Goal: Task Accomplishment & Management: Use online tool/utility

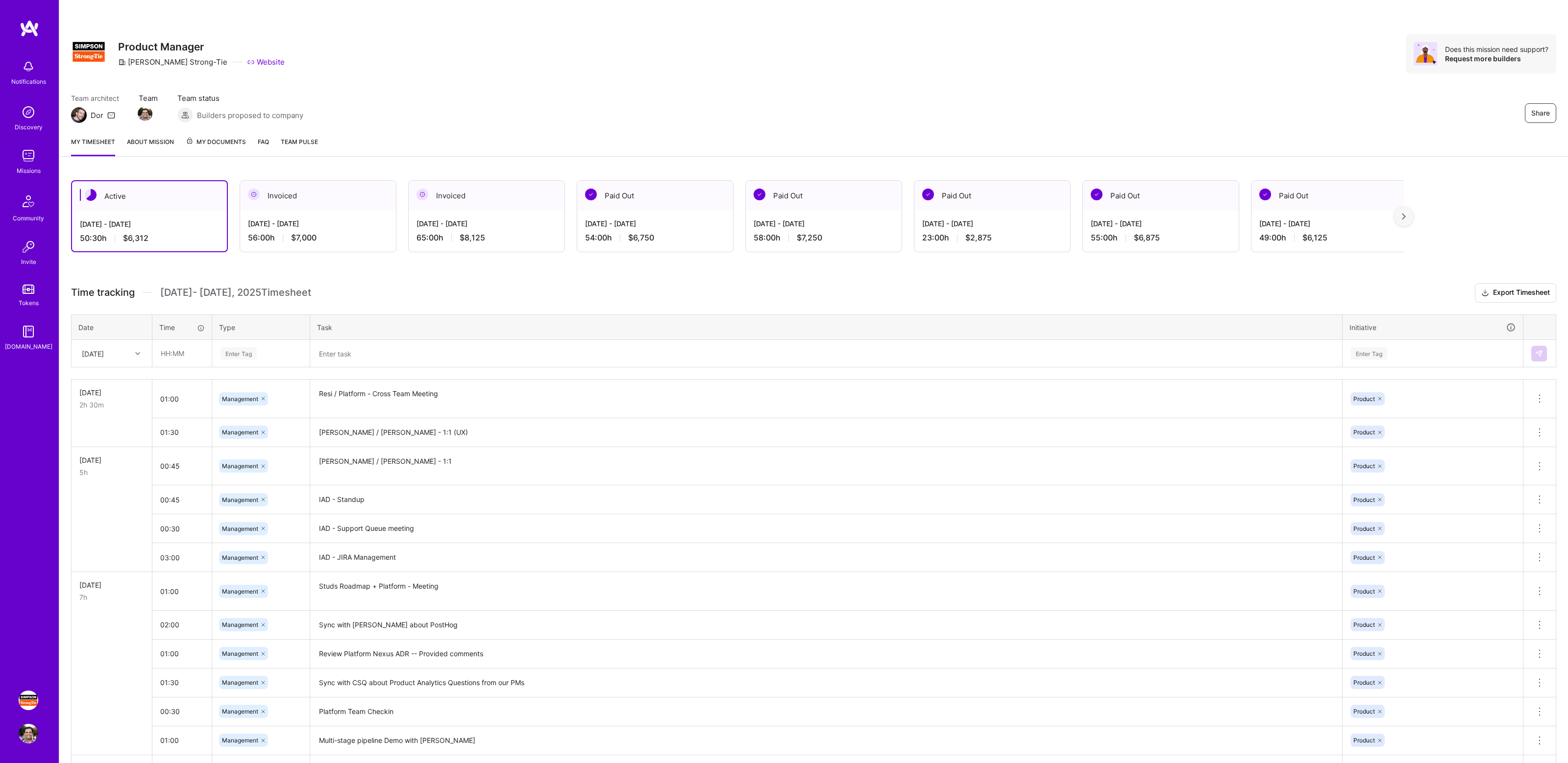
click at [914, 108] on div "Team architect Dor Team Team status Builders proposed to company Share" at bounding box center [814, 108] width 1485 height 30
click at [941, 108] on div "Team architect Dor Team Team status Builders proposed to company Share" at bounding box center [814, 108] width 1485 height 30
click at [992, 95] on div "Team architect Dor Team Team status Builders proposed to company Share" at bounding box center [814, 108] width 1485 height 30
click at [1407, 218] on div at bounding box center [1404, 216] width 20 height 20
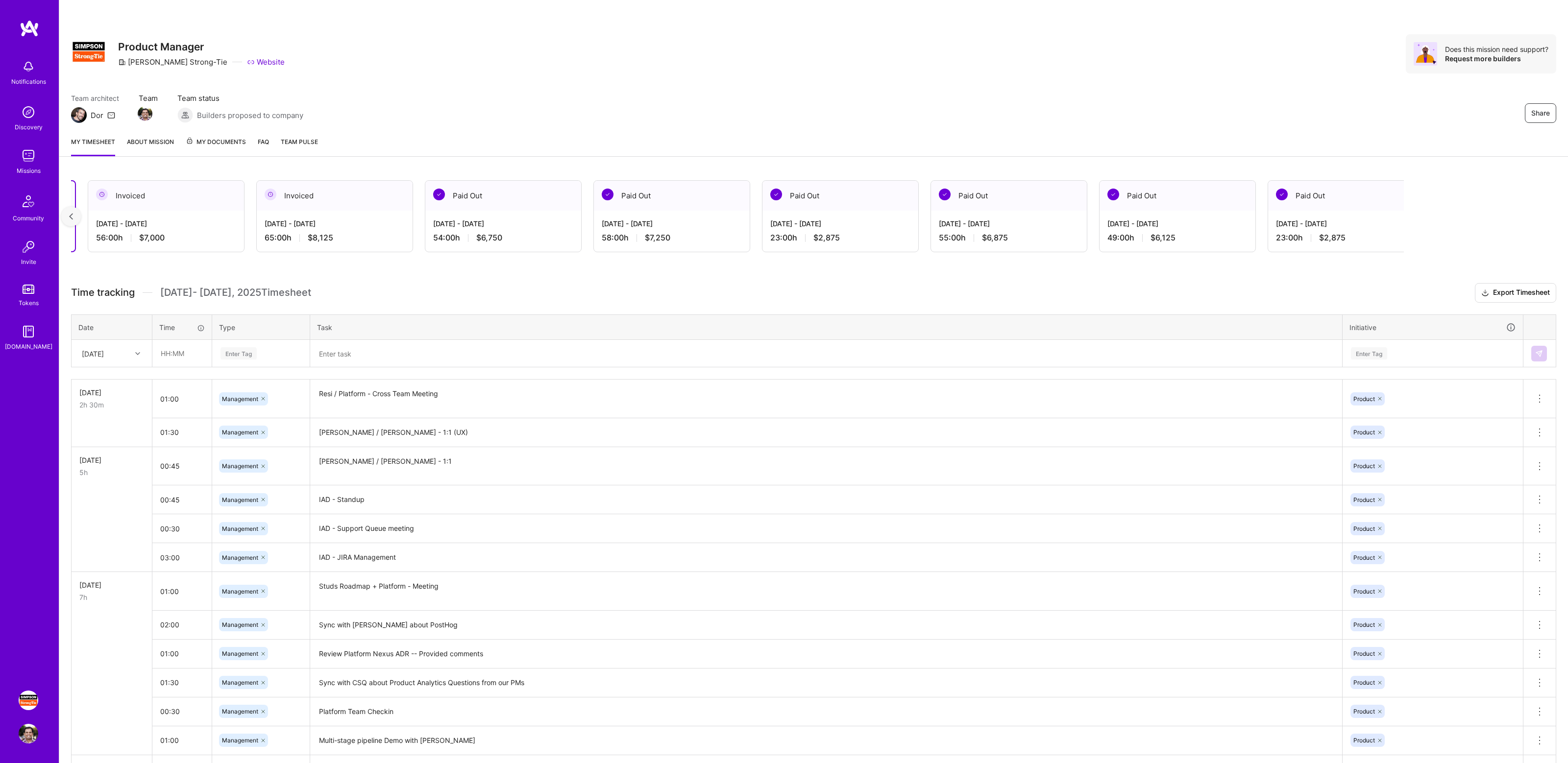
scroll to position [0, 172]
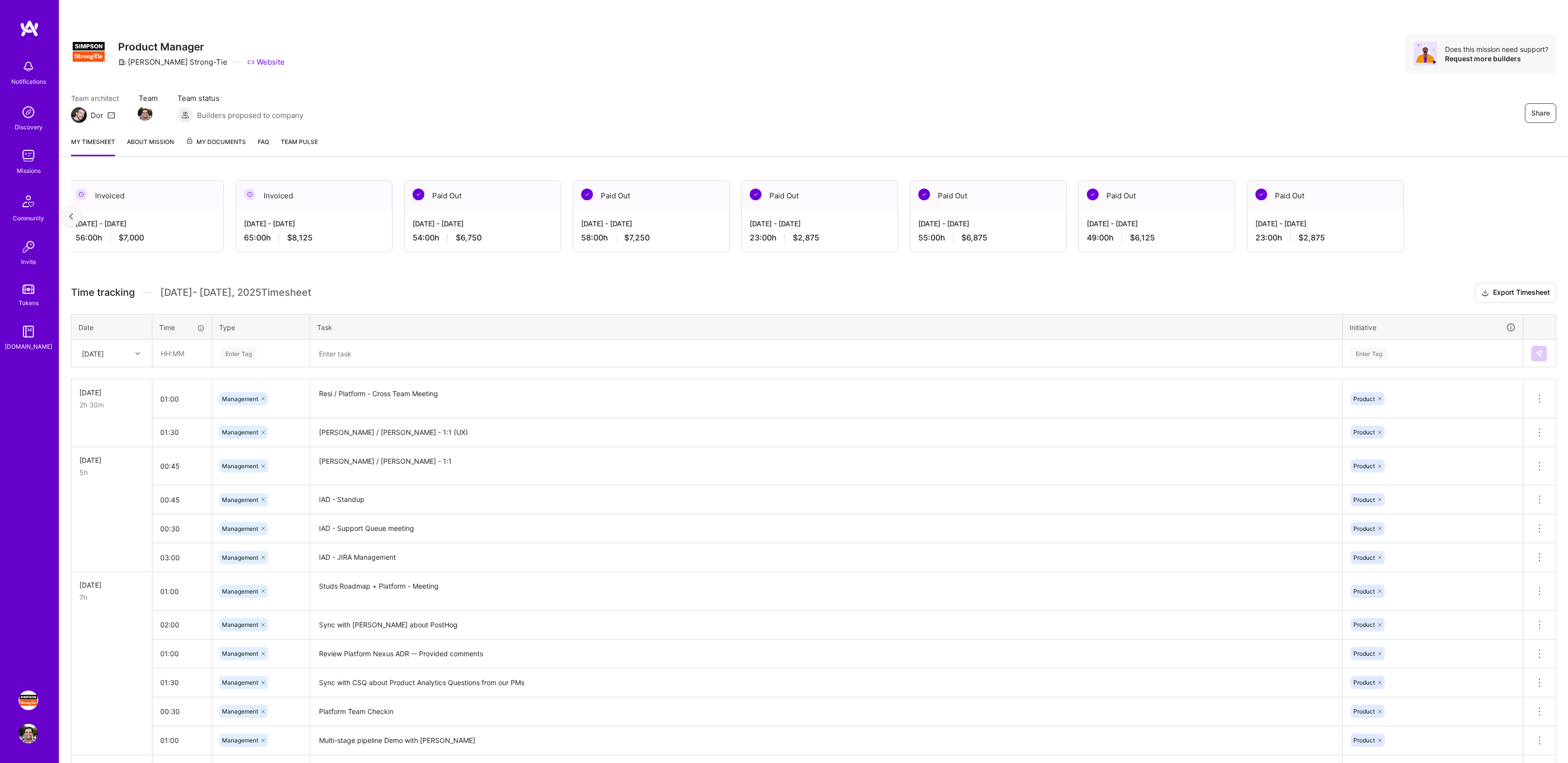
click at [74, 213] on div at bounding box center [71, 216] width 20 height 20
click at [189, 349] on input "text" at bounding box center [182, 353] width 58 height 26
type input "03:00"
type input "Mana"
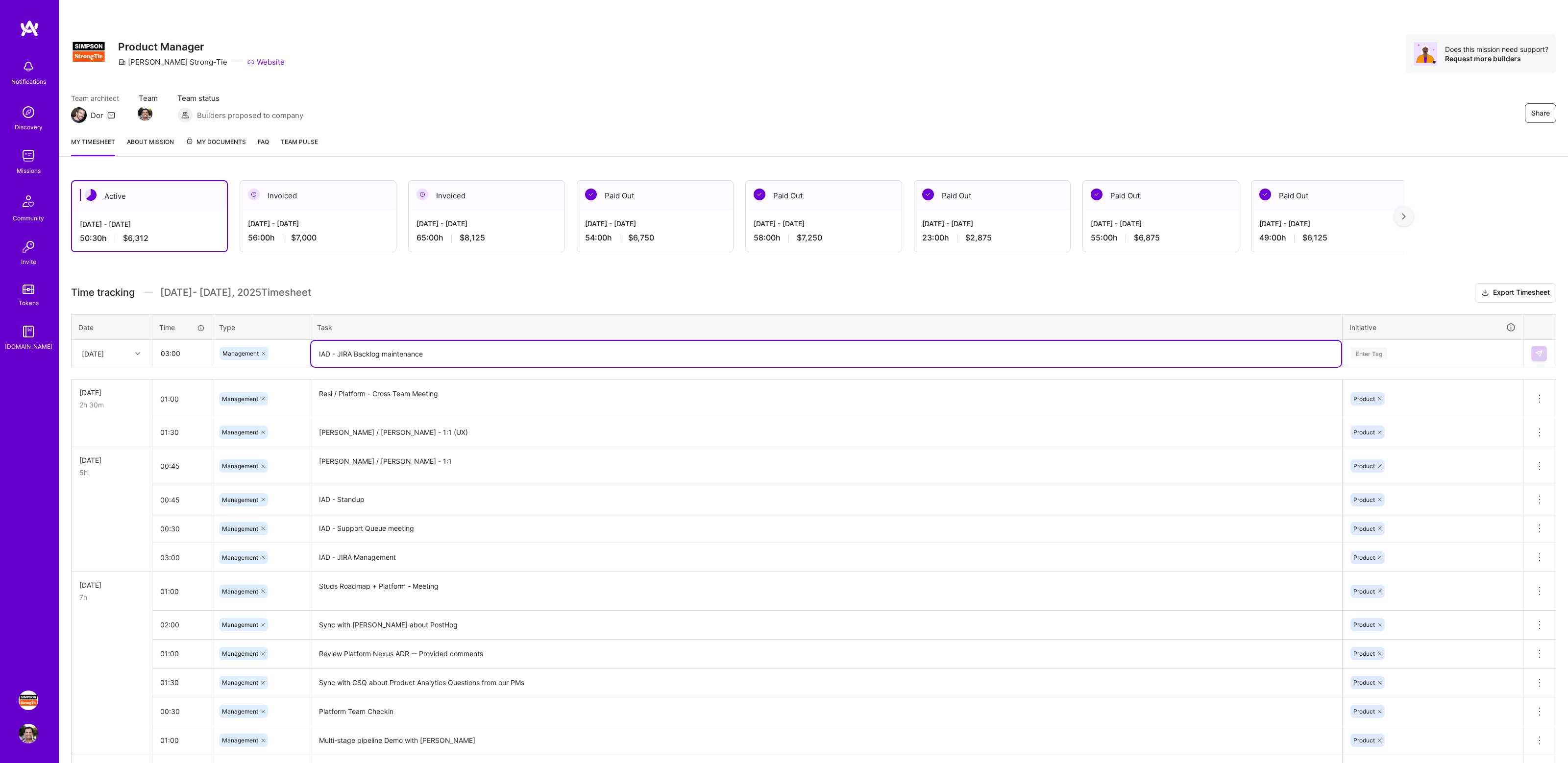
type textarea "IAD - JIRA Backlog maintenance"
click at [1417, 350] on div "Enter Tag" at bounding box center [1432, 353] width 166 height 12
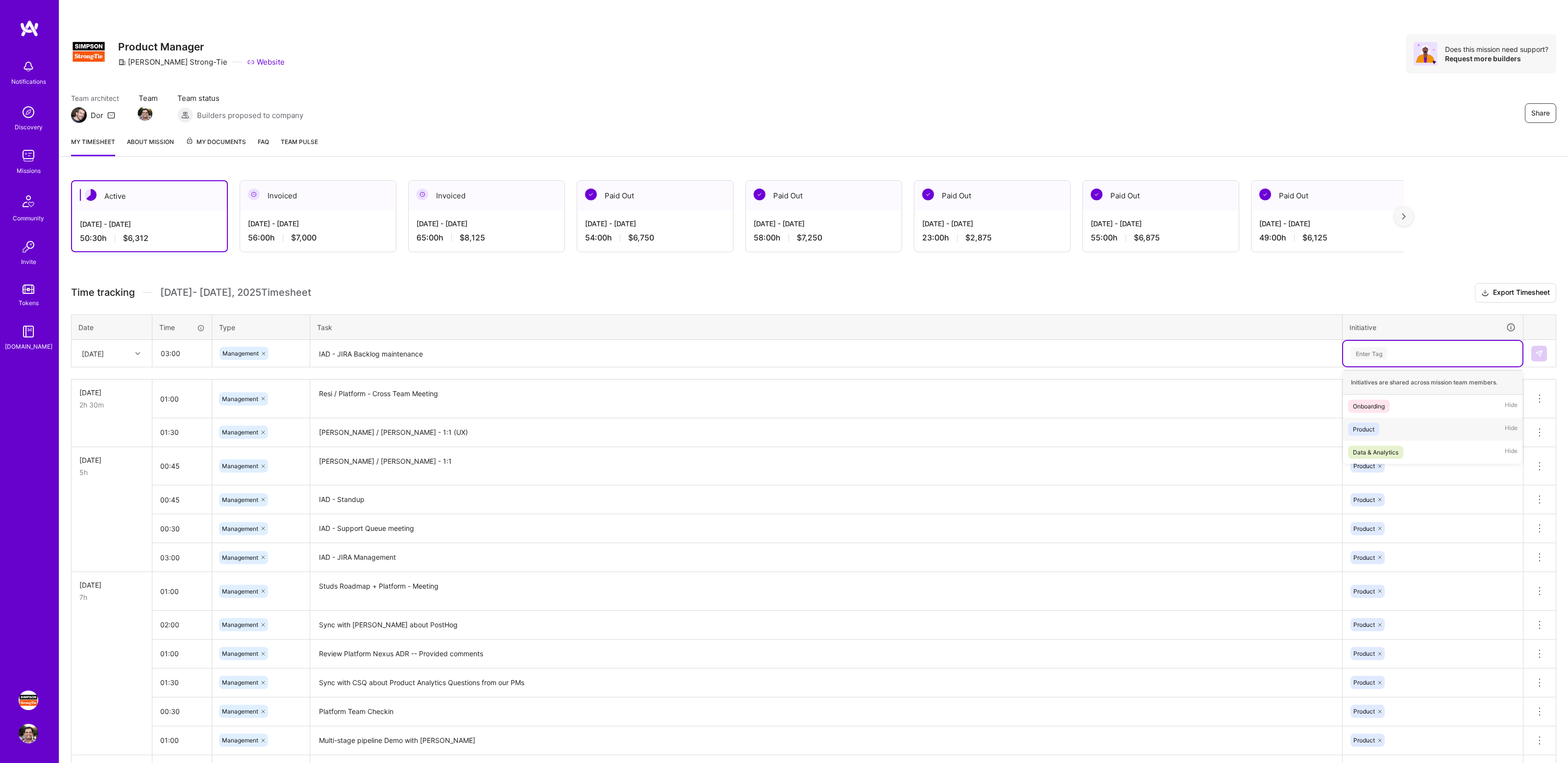
click at [1388, 438] on div "Product Hide" at bounding box center [1432, 430] width 179 height 23
click at [1535, 352] on img at bounding box center [1539, 353] width 8 height 8
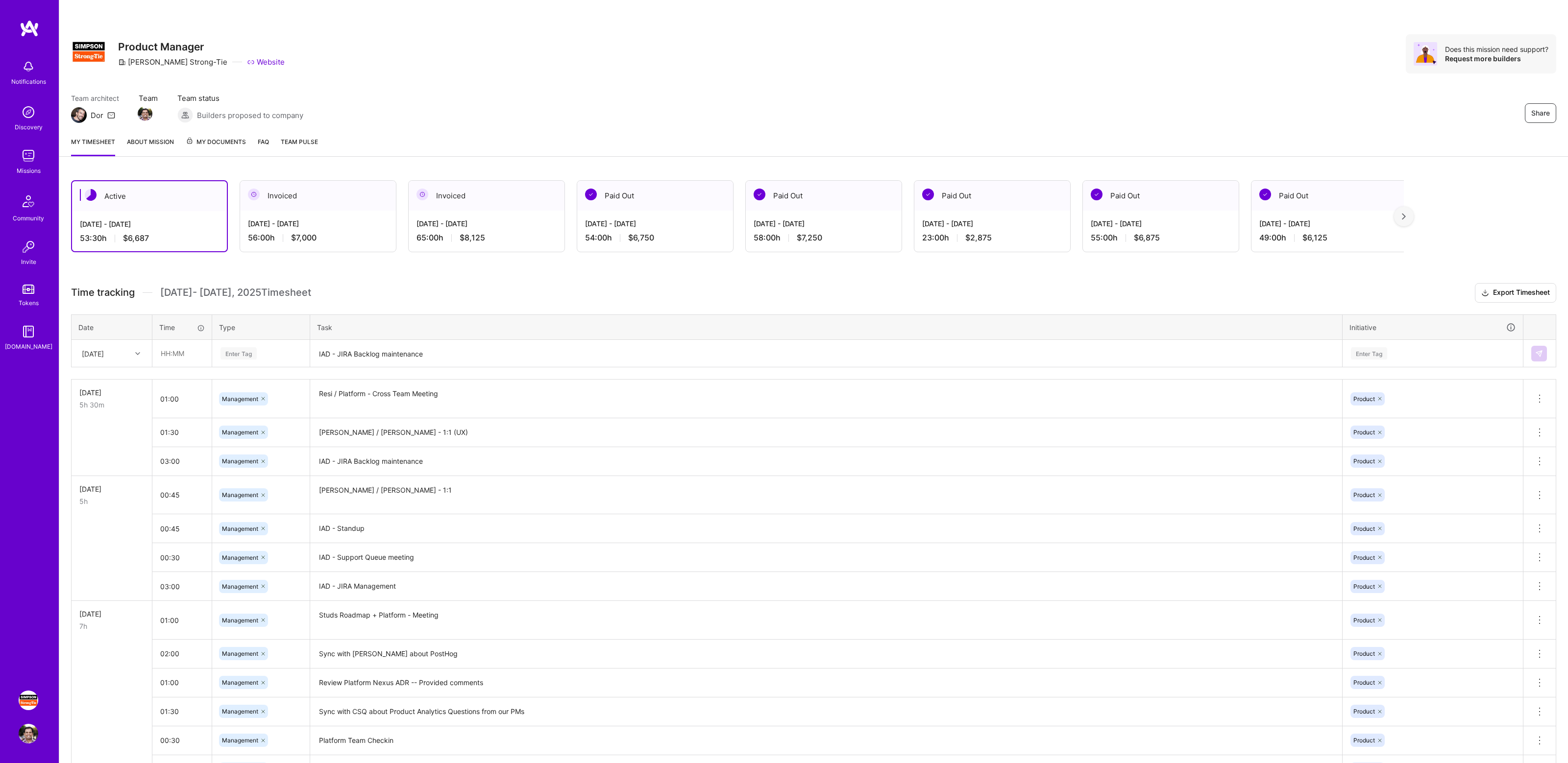
click at [357, 284] on h3 "Time tracking [DATE] - [DATE] Timesheet Export Timesheet" at bounding box center [814, 293] width 1485 height 20
click at [543, 284] on h3 "Time tracking [DATE] - [DATE] Timesheet Export Timesheet" at bounding box center [814, 293] width 1485 height 20
click at [1306, 40] on div "Share Product Manager [PERSON_NAME]-Tie Website Does this mission need support?…" at bounding box center [814, 54] width 1485 height 39
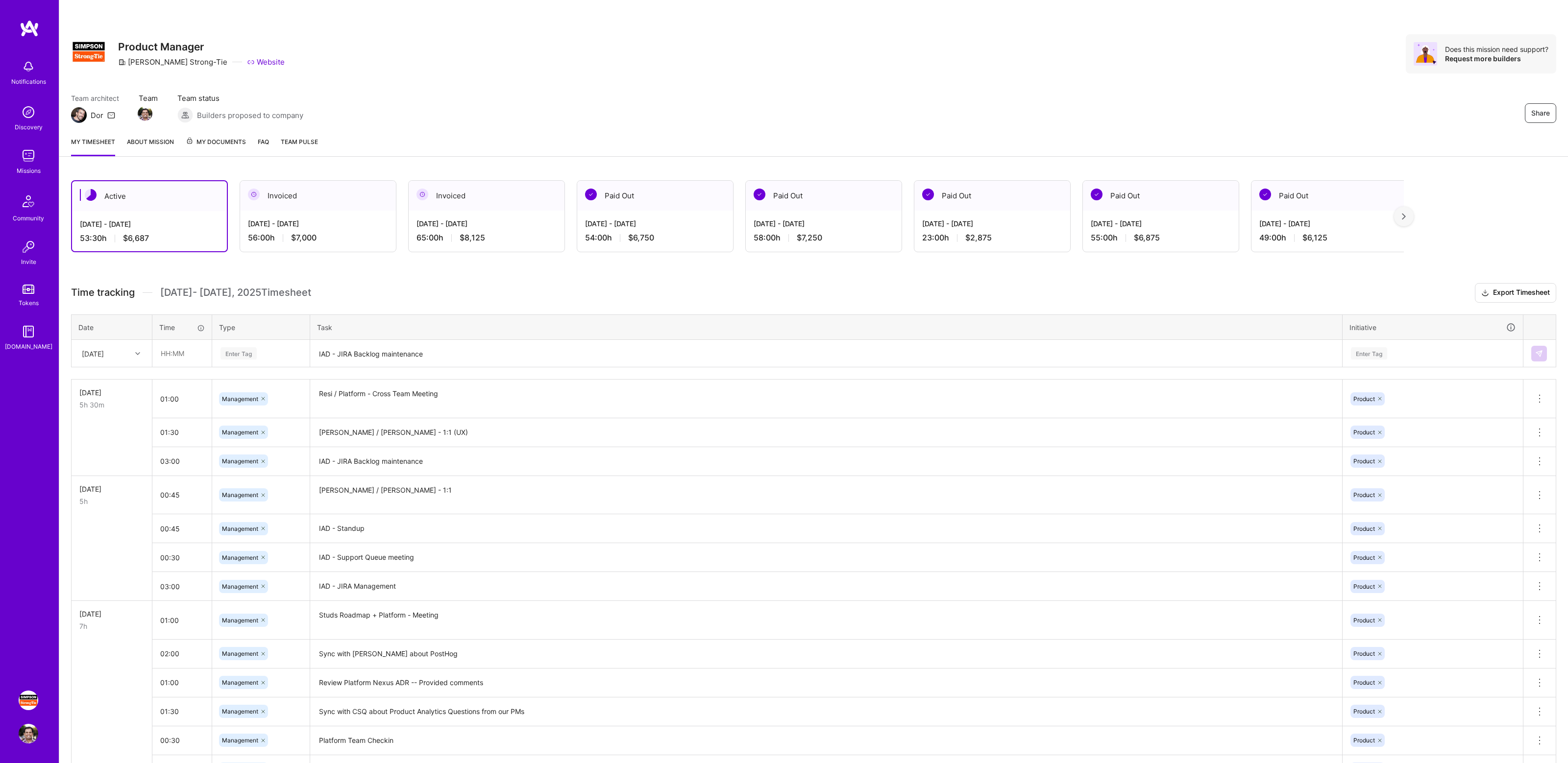
click at [1109, 87] on div "Share Product Manager [PERSON_NAME]-Tie Website Does this mission need support?…" at bounding box center [814, 64] width 1509 height 129
